Goal: Find specific page/section: Find specific page/section

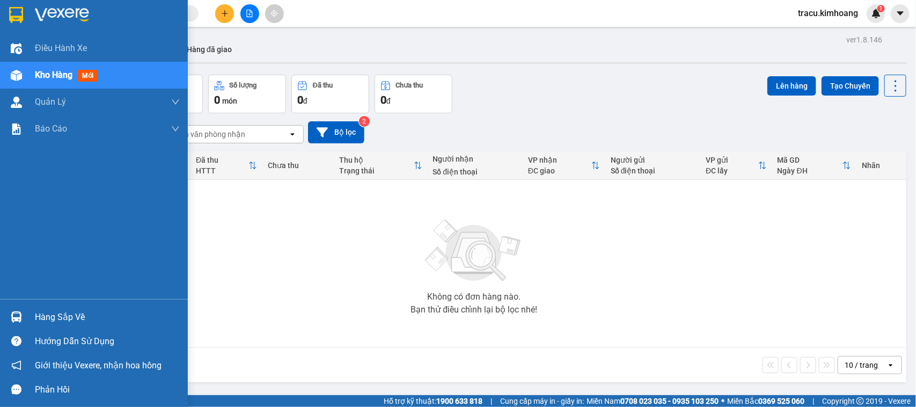
click at [62, 310] on div "Hàng sắp về" at bounding box center [107, 317] width 145 height 16
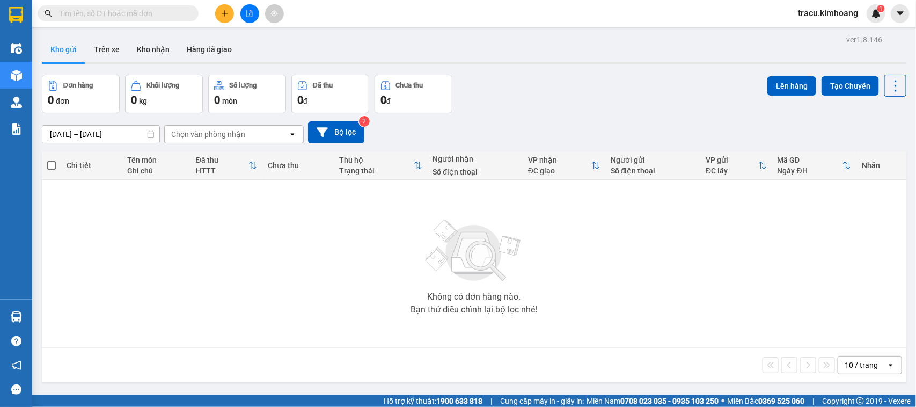
drag, startPoint x: 135, startPoint y: 231, endPoint x: 160, endPoint y: 77, distance: 156.0
click at [141, 207] on section "Kết quả tìm kiếm ( 0 ) Bộ lọc No Data tracu.kimhoang 1 Điều hành xe Kho hàng mớ…" at bounding box center [458, 203] width 916 height 407
